Goal: Task Accomplishment & Management: Manage account settings

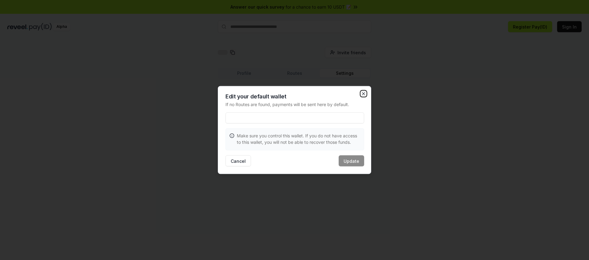
click at [362, 95] on icon "button" at bounding box center [363, 93] width 5 height 5
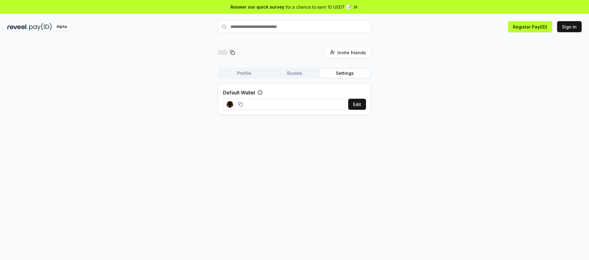
click at [299, 72] on button "Routes" at bounding box center [294, 73] width 50 height 9
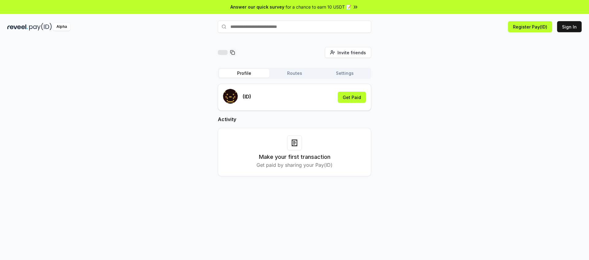
click at [243, 75] on button "Profile" at bounding box center [244, 73] width 50 height 9
click at [354, 99] on button "Get Paid" at bounding box center [352, 97] width 28 height 11
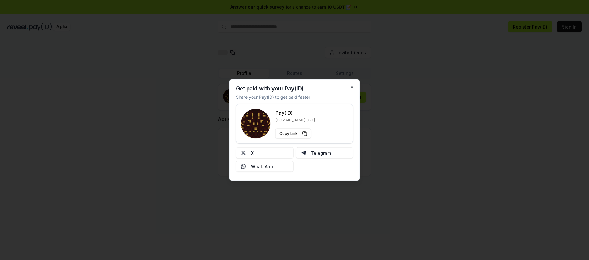
click at [306, 115] on h3 "Pay(ID)" at bounding box center [296, 112] width 40 height 7
click at [351, 89] on icon "button" at bounding box center [352, 87] width 5 height 5
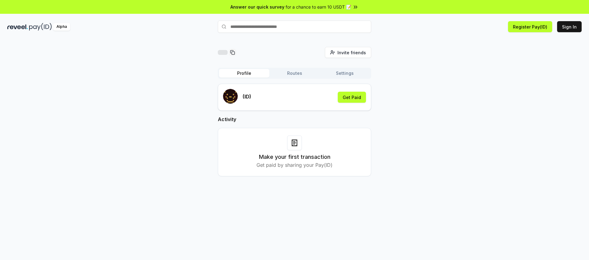
click at [296, 28] on input "text" at bounding box center [294, 27] width 153 height 12
click at [545, 25] on button "Register Pay(ID)" at bounding box center [530, 26] width 44 height 11
click at [533, 25] on button "Register Pay(ID)" at bounding box center [530, 26] width 44 height 11
click at [532, 25] on button "Register Pay(ID)" at bounding box center [530, 26] width 44 height 11
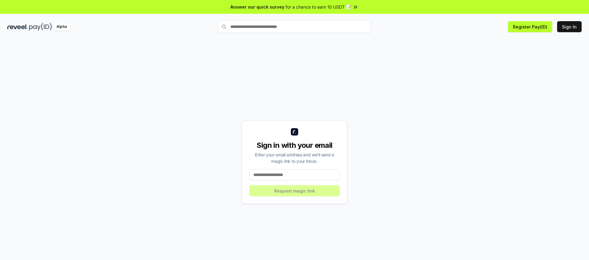
click at [285, 178] on input at bounding box center [295, 174] width 90 height 11
type input "**********"
click at [287, 195] on button "Request magic link" at bounding box center [295, 190] width 90 height 11
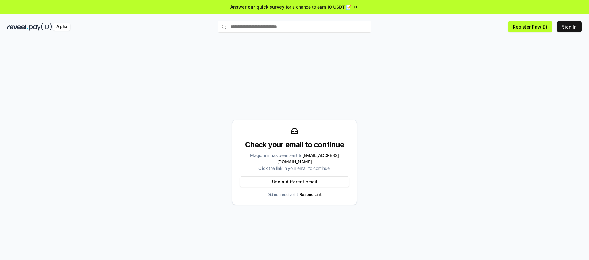
drag, startPoint x: 58, startPoint y: 30, endPoint x: 62, endPoint y: 27, distance: 4.7
click at [58, 29] on div "Alpha" at bounding box center [61, 27] width 17 height 8
click at [62, 27] on div "Alpha" at bounding box center [61, 27] width 17 height 8
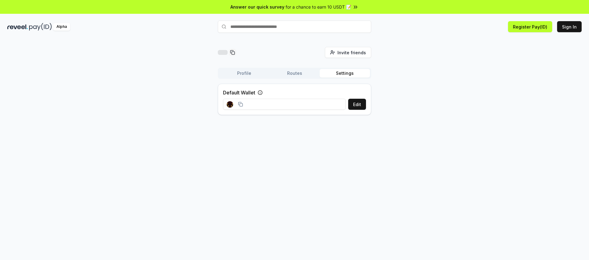
click at [231, 106] on rect at bounding box center [231, 106] width 1 height 1
click at [229, 106] on rect at bounding box center [229, 106] width 1 height 1
click at [353, 105] on button "Edit" at bounding box center [357, 104] width 18 height 11
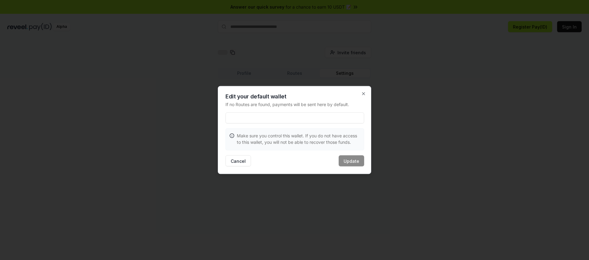
drag, startPoint x: 330, startPoint y: 143, endPoint x: 278, endPoint y: 136, distance: 52.3
click at [330, 143] on p "Make sure you control this wallet. If you do not have access to this wallet, yo…" at bounding box center [298, 139] width 123 height 13
click at [365, 95] on icon "button" at bounding box center [363, 93] width 5 height 5
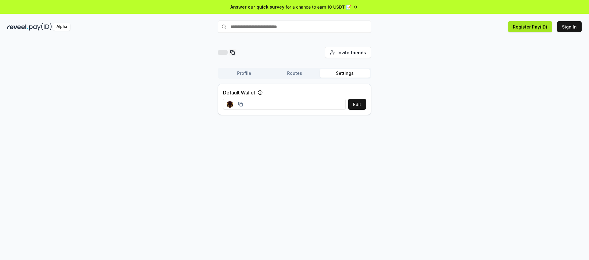
click at [542, 26] on button "Register Pay(ID)" at bounding box center [530, 26] width 44 height 11
click at [540, 26] on button "Register Pay(ID)" at bounding box center [530, 26] width 44 height 11
click at [539, 27] on button "Register Pay(ID)" at bounding box center [530, 26] width 44 height 11
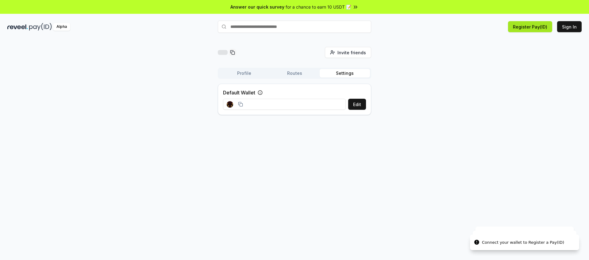
click at [539, 27] on button "Register Pay(ID)" at bounding box center [530, 26] width 44 height 11
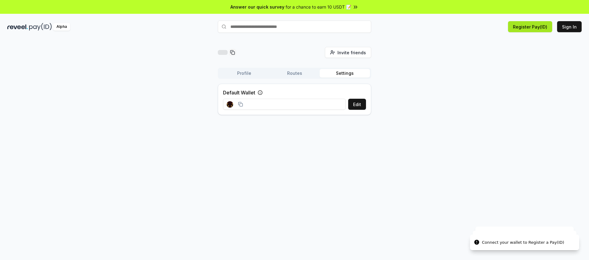
click at [539, 27] on button "Register Pay(ID)" at bounding box center [530, 26] width 44 height 11
click at [539, 26] on button "Register Pay(ID)" at bounding box center [530, 26] width 44 height 11
click at [240, 104] on icon at bounding box center [240, 104] width 5 height 5
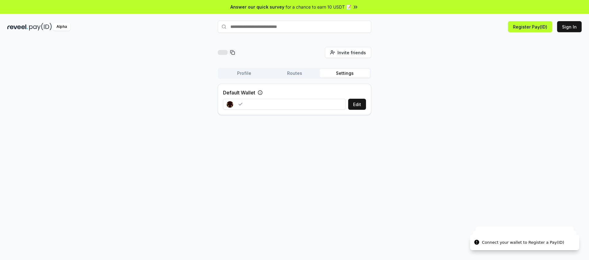
click at [230, 104] on rect at bounding box center [229, 103] width 1 height 1
click at [291, 71] on button "Routes" at bounding box center [294, 73] width 50 height 9
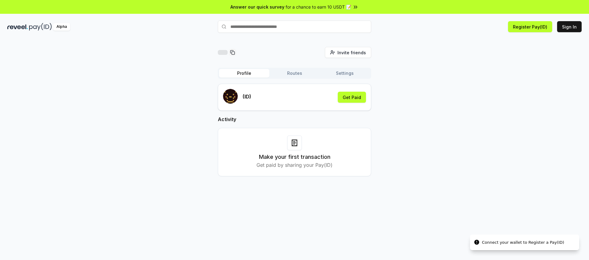
click at [255, 72] on button "Profile" at bounding box center [244, 73] width 50 height 9
click at [250, 73] on button "Profile" at bounding box center [244, 73] width 50 height 9
click at [224, 53] on div at bounding box center [223, 52] width 10 height 5
click at [237, 54] on div "Invite friends Invite" at bounding box center [294, 52] width 153 height 11
click at [235, 52] on icon at bounding box center [232, 52] width 5 height 5
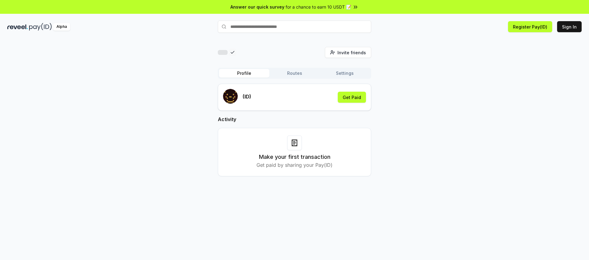
click at [233, 52] on icon at bounding box center [232, 52] width 3 height 2
